Goal: Task Accomplishment & Management: Manage account settings

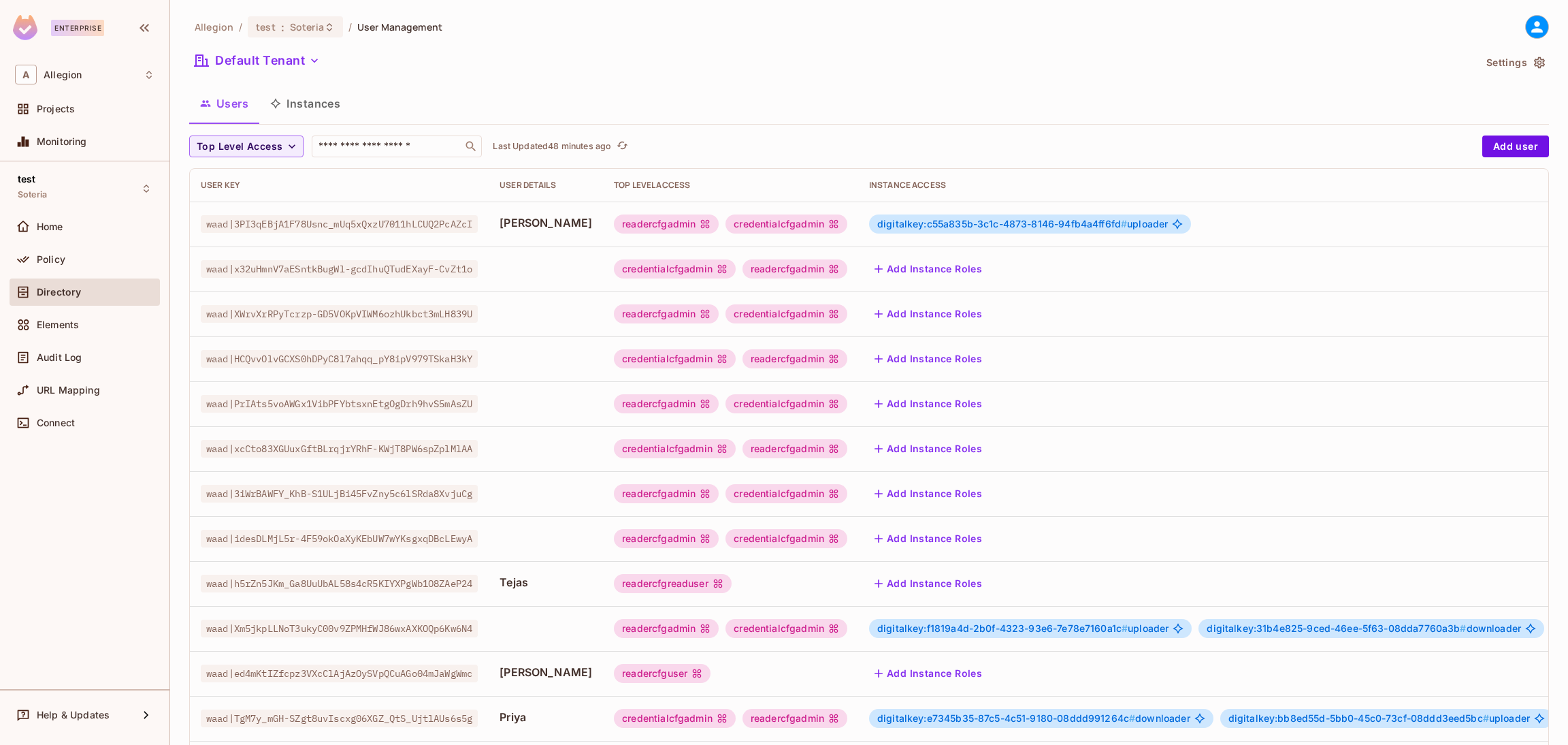
scroll to position [235, 0]
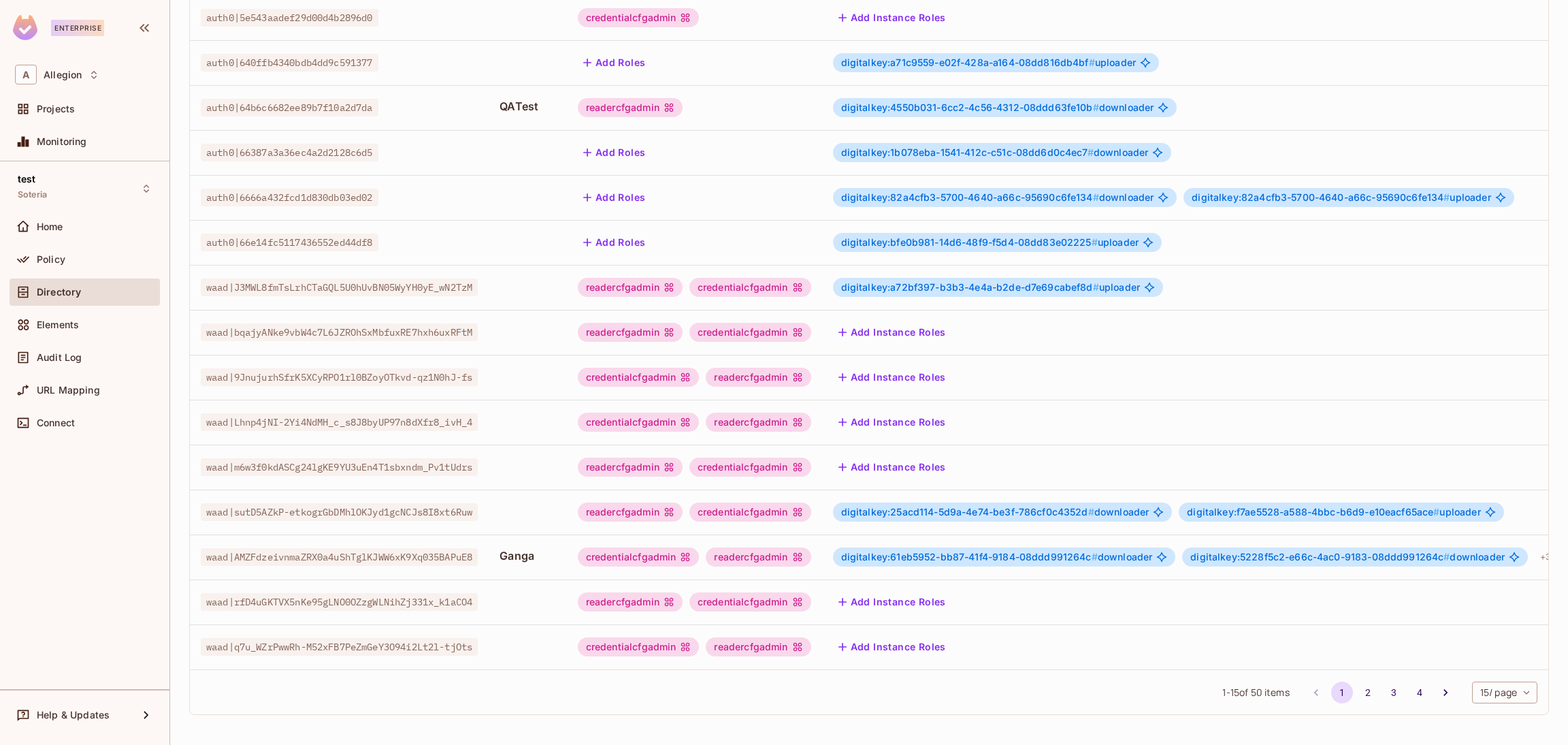
scroll to position [222, 0]
click at [1438, 688] on icon "Go to next page" at bounding box center [1445, 692] width 14 height 14
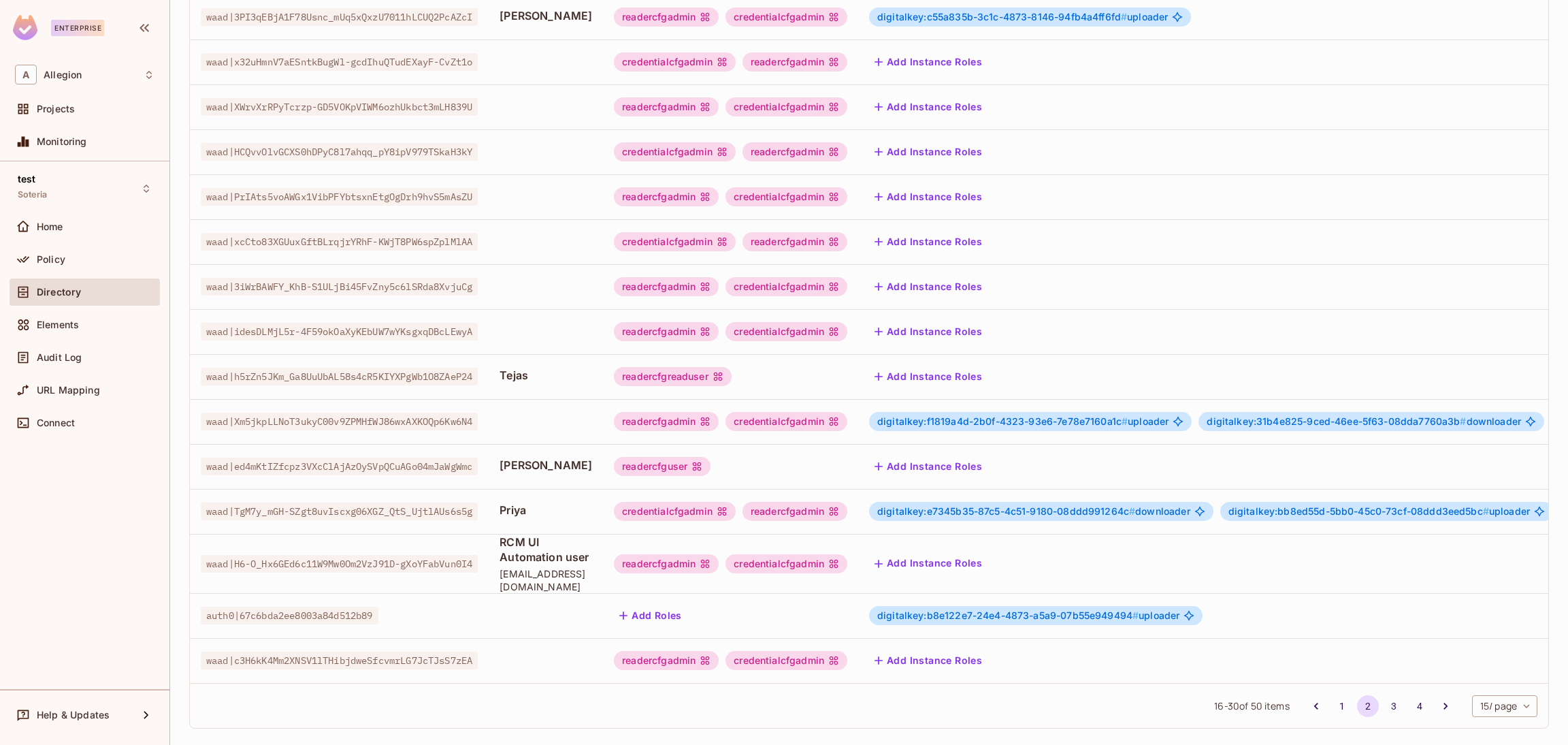
scroll to position [235, 0]
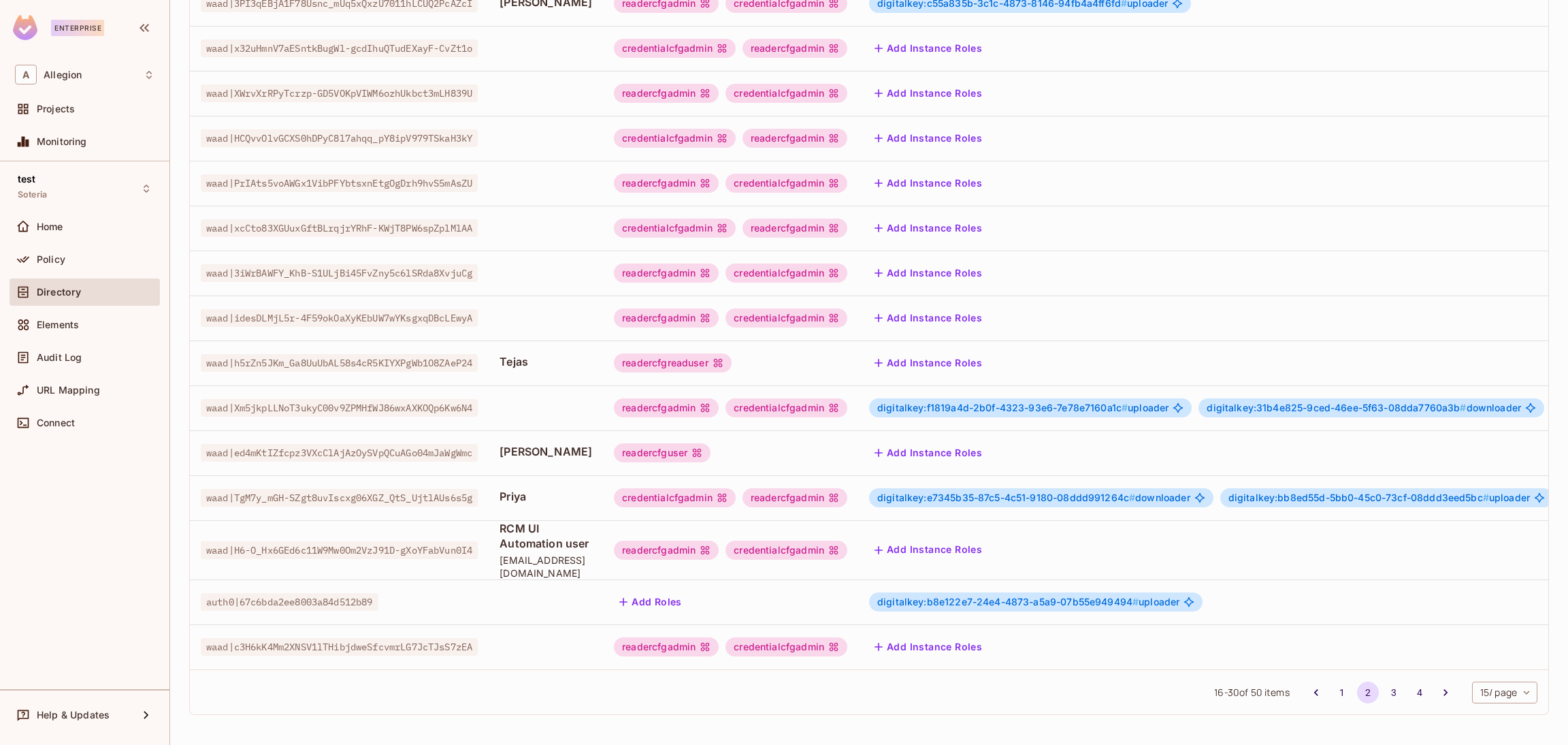
click at [1115, 491] on span "digitalkey:e7345b35-87c5-4c51-9180-08ddd991264c #" at bounding box center [1006, 497] width 258 height 11
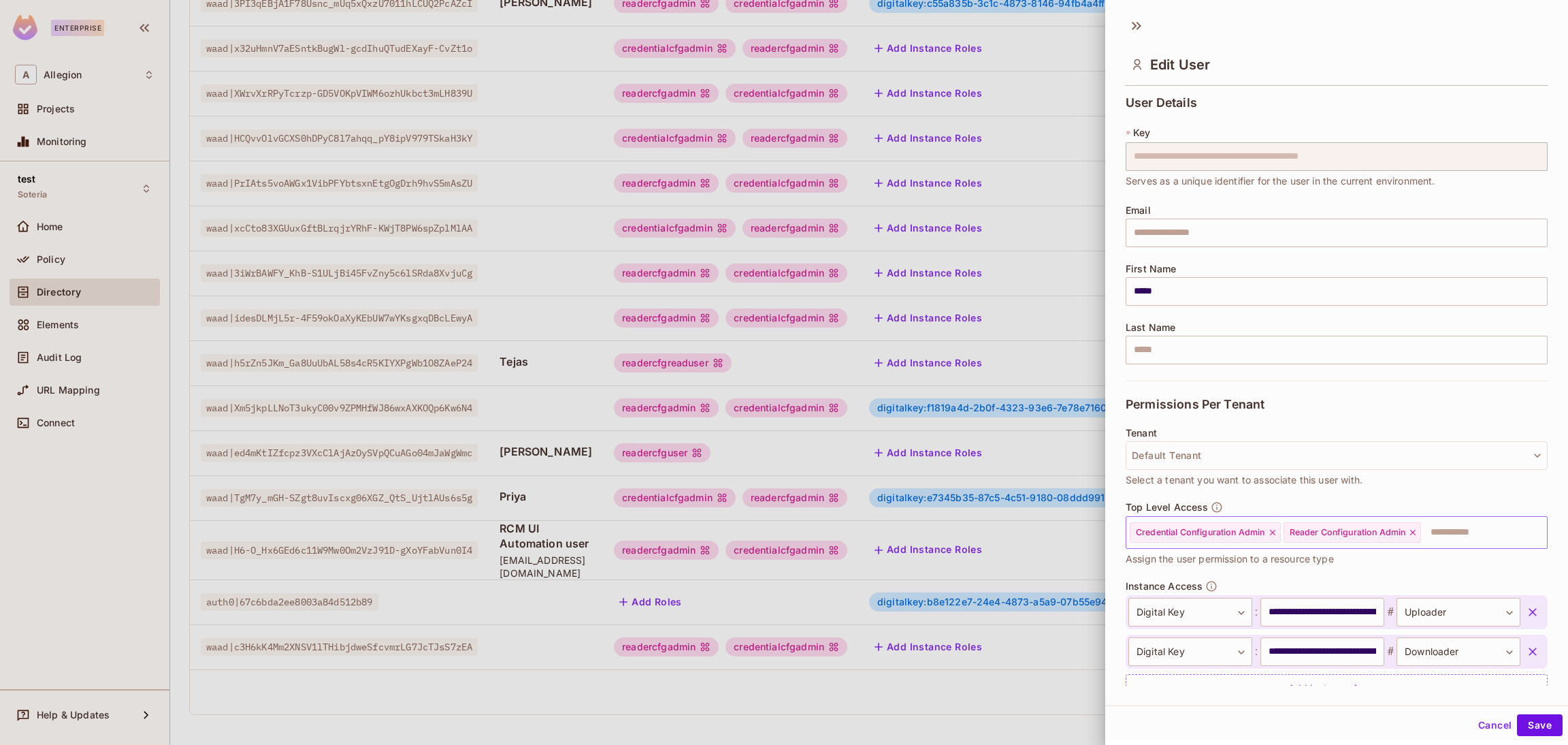
click at [1413, 530] on icon at bounding box center [1412, 532] width 5 height 5
click at [1275, 533] on icon at bounding box center [1272, 532] width 9 height 9
click at [1275, 533] on input "text" at bounding box center [1324, 533] width 393 height 28
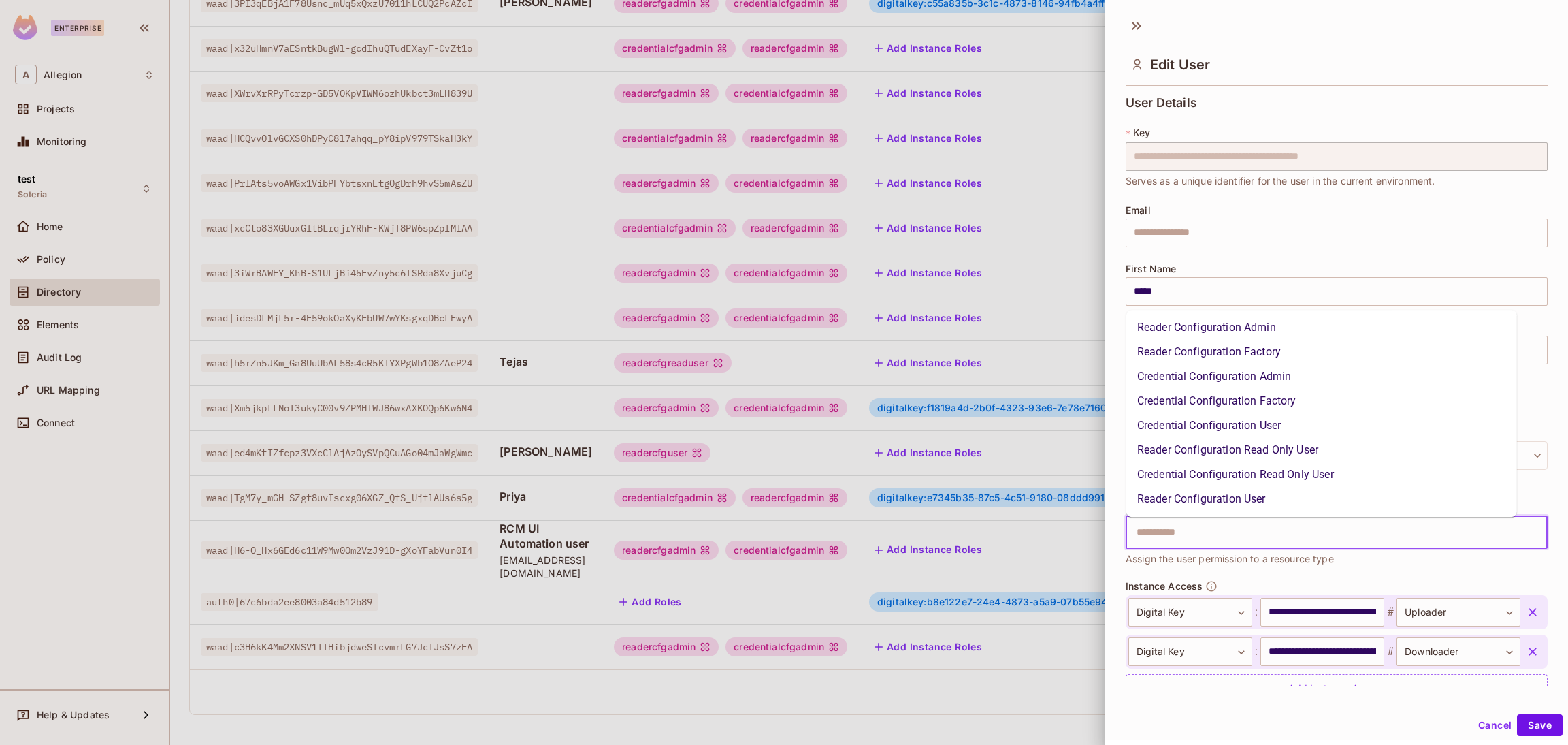
click at [1266, 504] on li "Reader Configuration User" at bounding box center [1321, 499] width 390 height 24
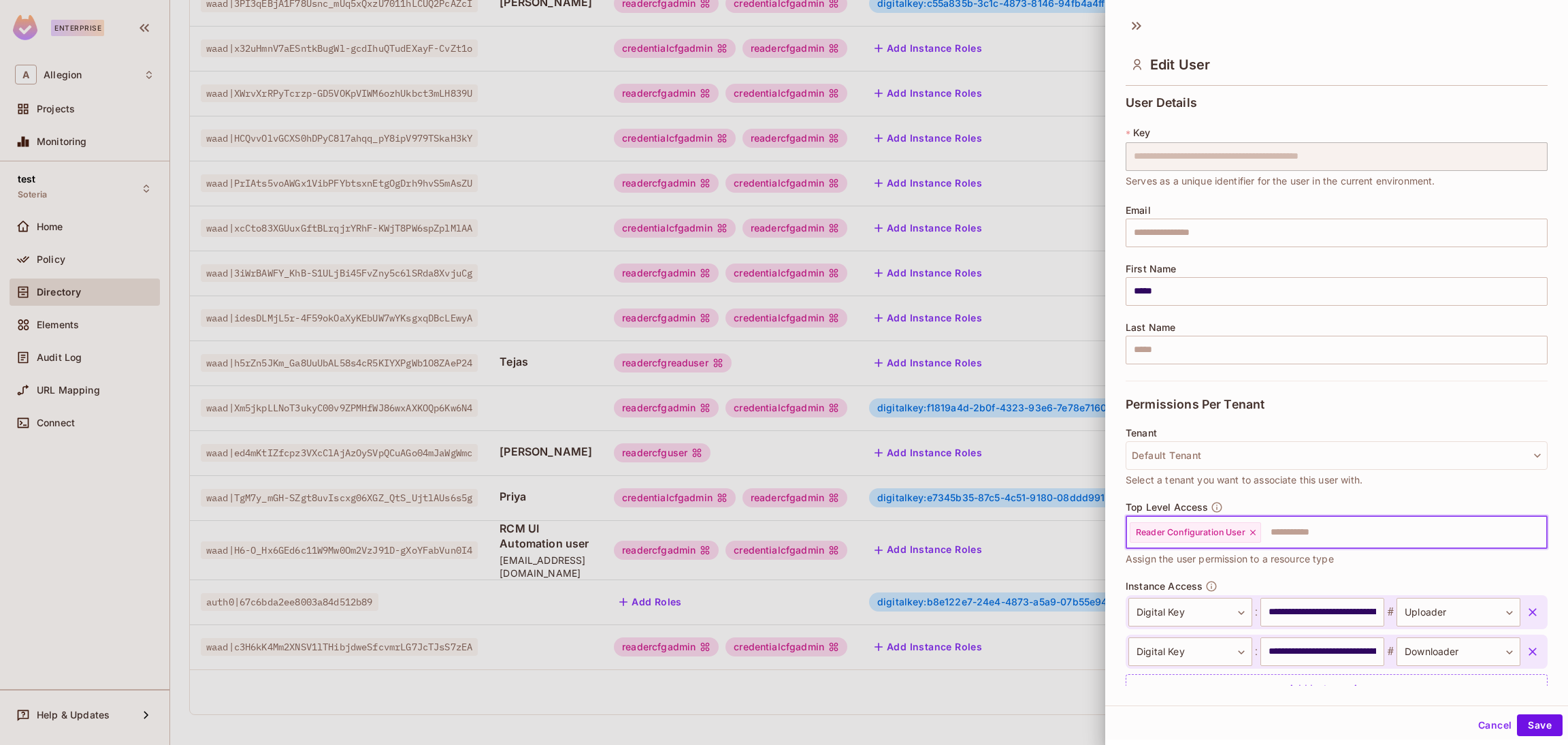
click at [1525, 607] on icon "button" at bounding box center [1532, 612] width 14 height 14
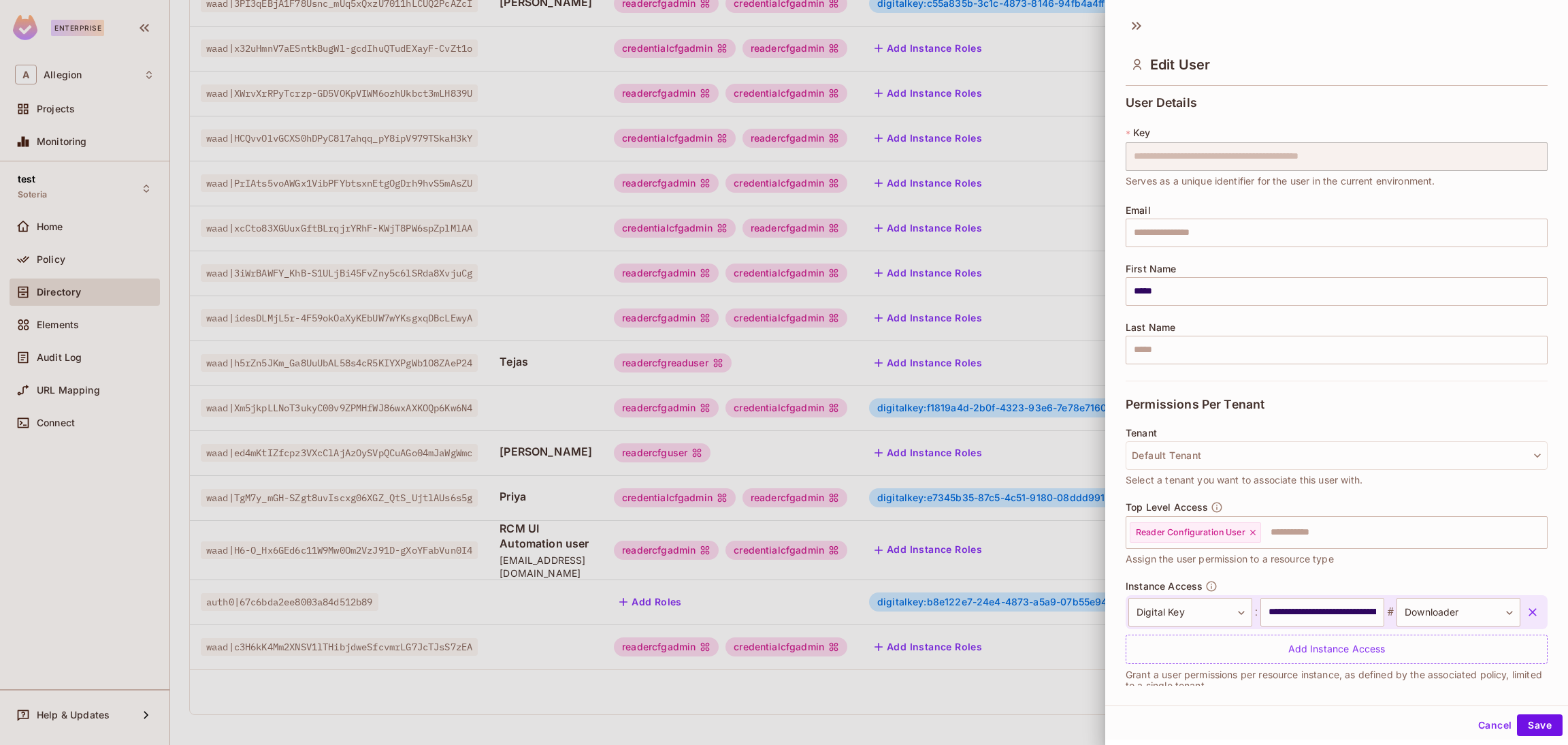
click at [1525, 616] on icon "button" at bounding box center [1532, 612] width 14 height 14
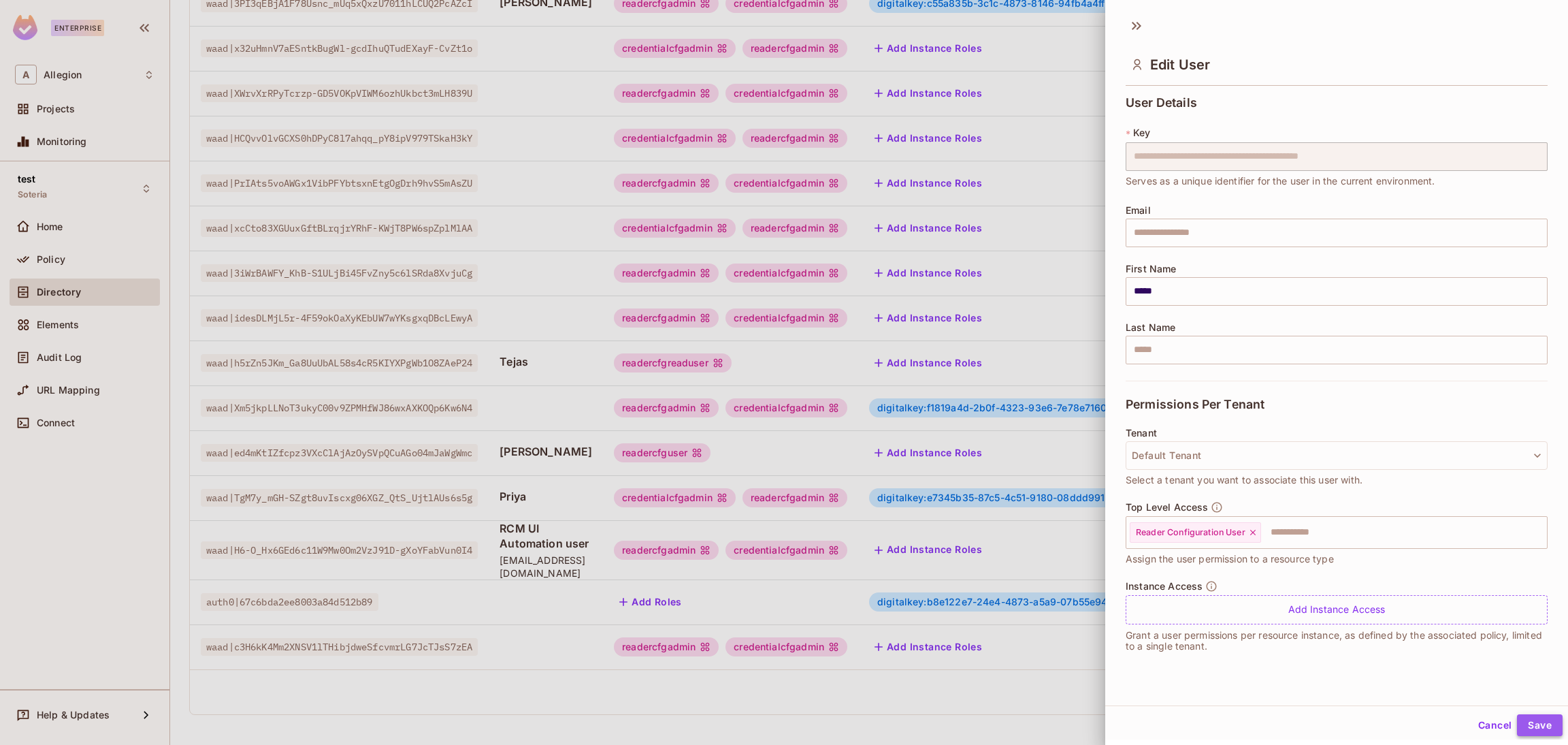
click at [1540, 720] on button "Save" at bounding box center [1540, 725] width 46 height 22
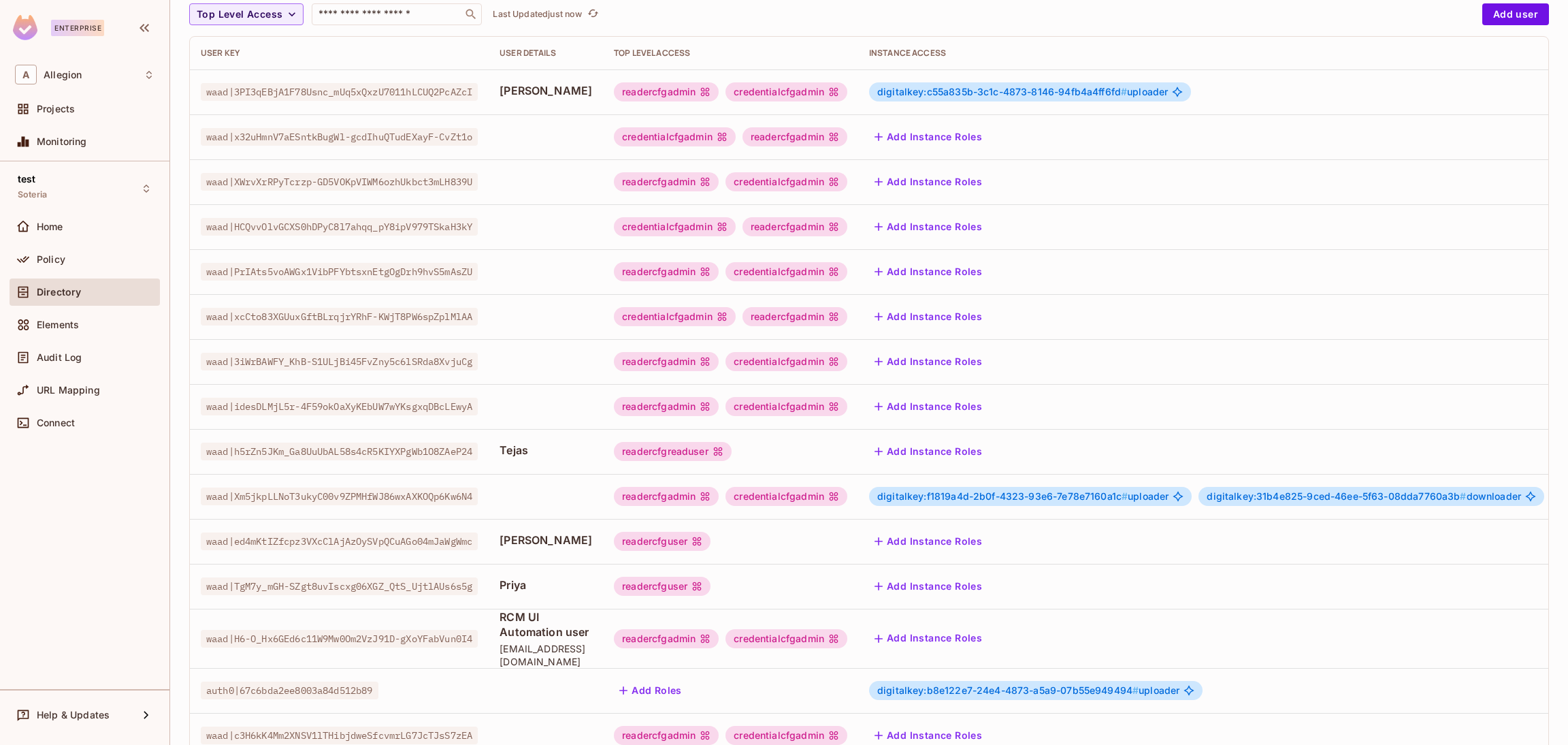
scroll to position [204, 0]
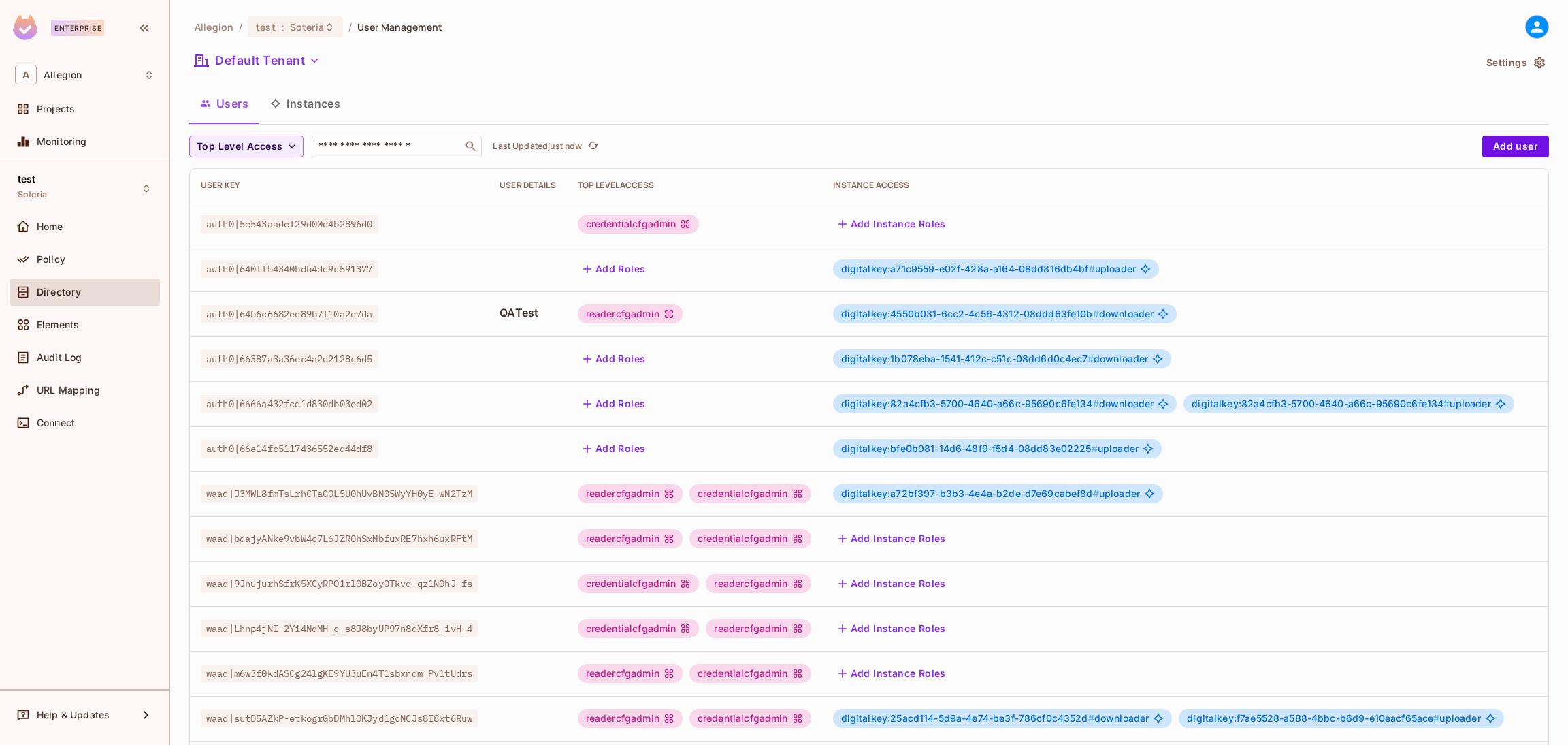
scroll to position [222, 0]
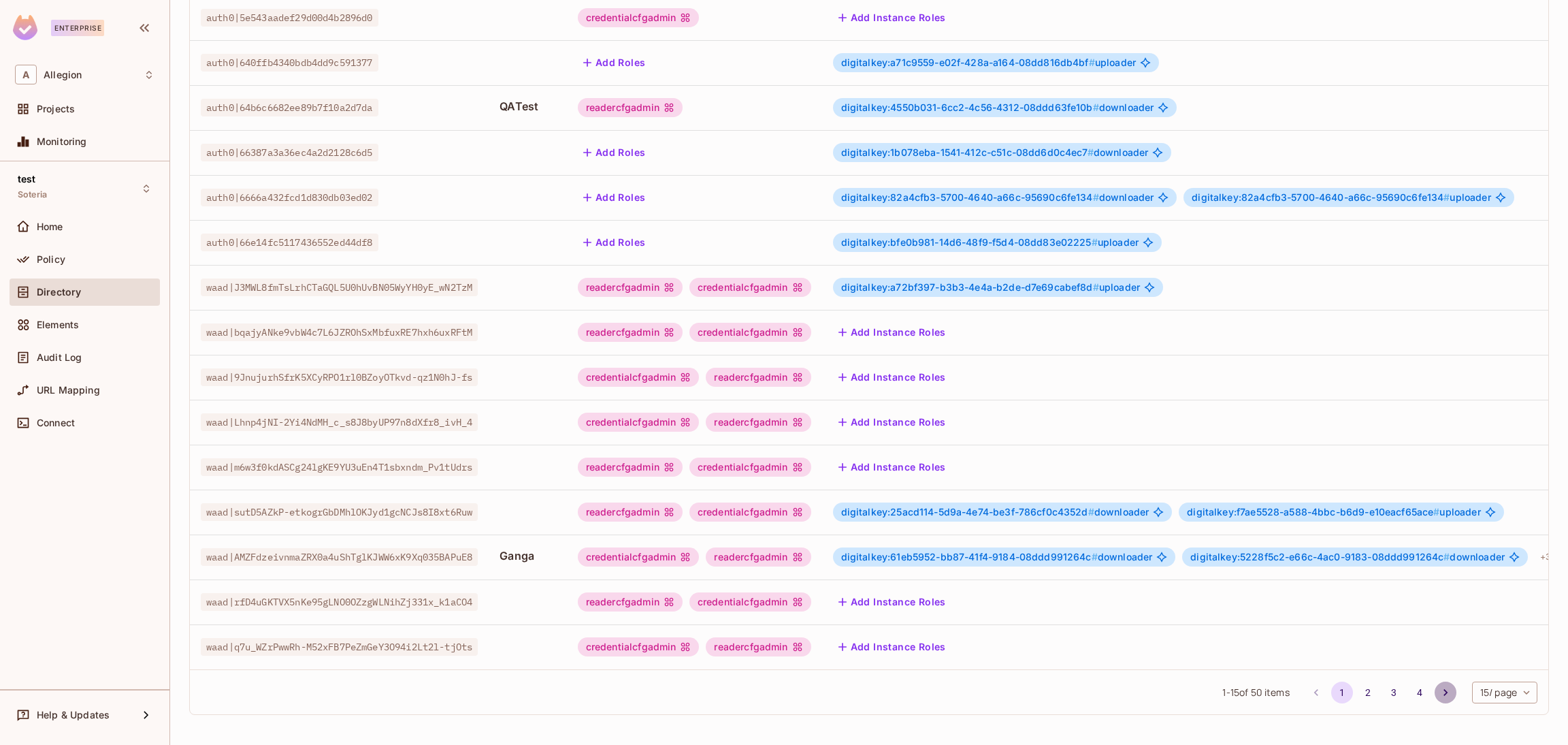
click at [1443, 692] on icon "Go to next page" at bounding box center [1444, 692] width 4 height 7
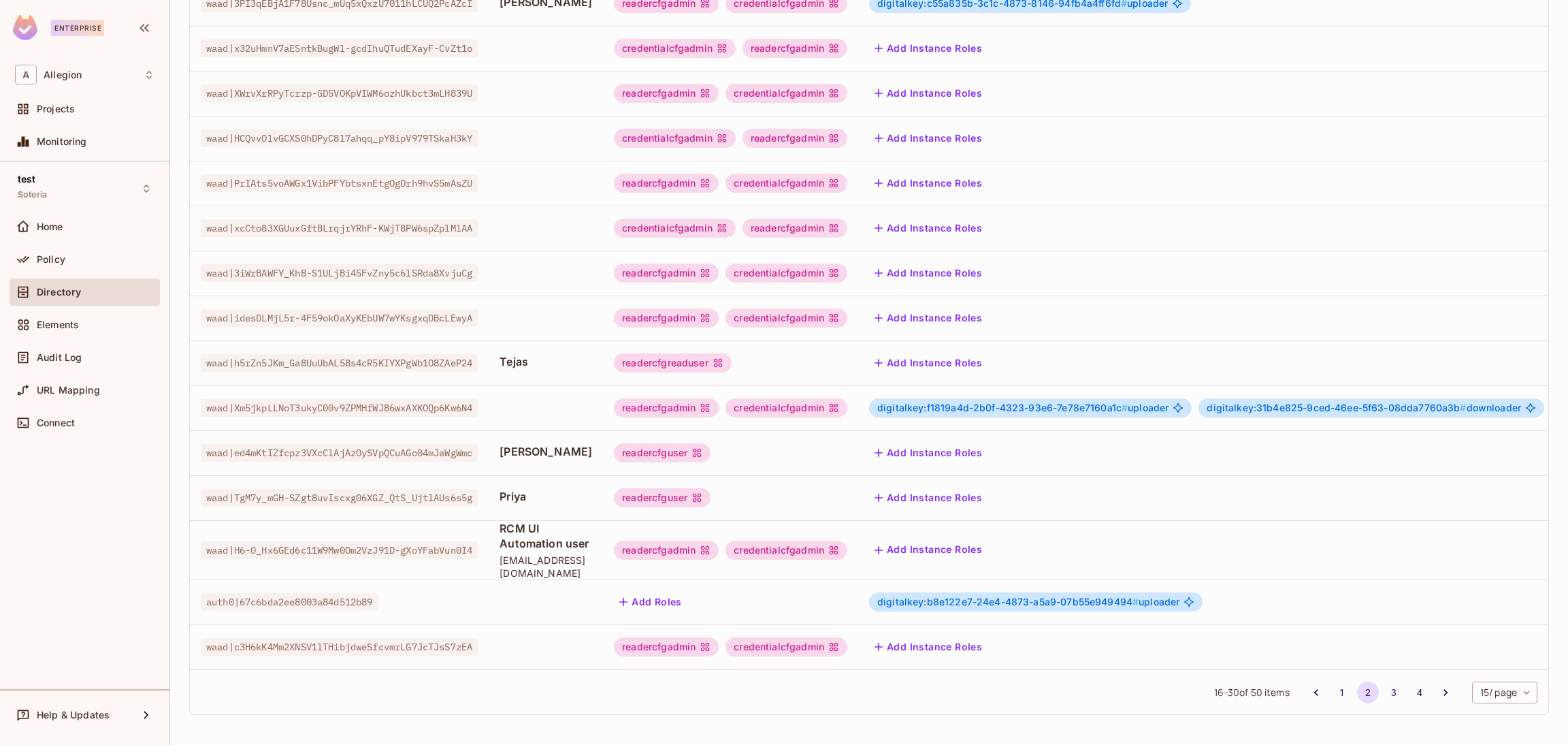
scroll to position [235, 0]
